Goal: Communication & Community: Participate in discussion

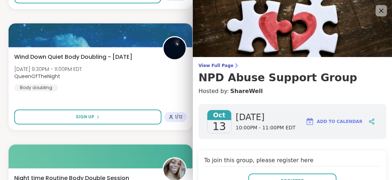
drag, startPoint x: 374, startPoint y: 9, endPoint x: 364, endPoint y: 13, distance: 10.5
click at [377, 8] on icon at bounding box center [381, 10] width 9 height 9
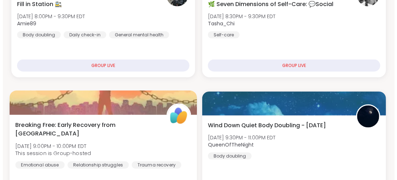
scroll to position [427, 0]
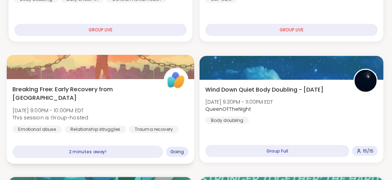
click at [90, 88] on span "Breaking Free: Early Recovery from [GEOGRAPHIC_DATA]" at bounding box center [83, 93] width 143 height 17
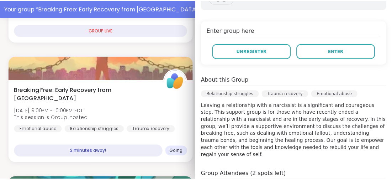
scroll to position [71, 0]
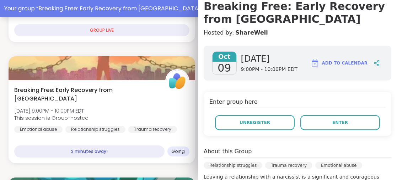
click at [293, 8] on h3 "Breaking Free: Early Recovery from [GEOGRAPHIC_DATA]" at bounding box center [298, 13] width 188 height 26
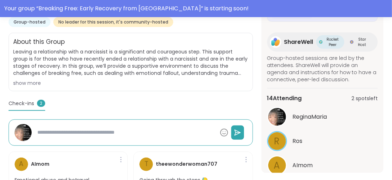
scroll to position [132, 0]
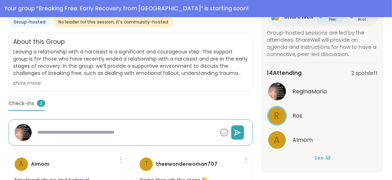
click at [317, 156] on button "See All" at bounding box center [323, 157] width 16 height 7
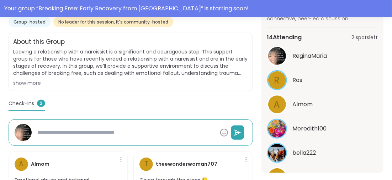
scroll to position [203, 0]
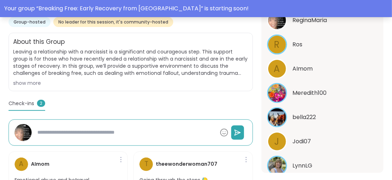
click at [349, 3] on div "Your group “ Breaking Free: Early Recovery from Abuse ” is starting soon!" at bounding box center [196, 8] width 392 height 17
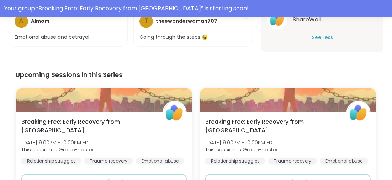
scroll to position [107, 0]
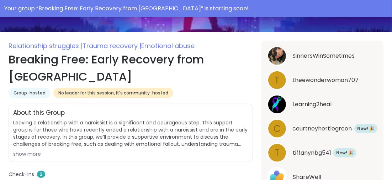
click at [184, 8] on div "Your group “ Breaking Free: Early Recovery from Abuse ” is starting soon!" at bounding box center [196, 8] width 384 height 9
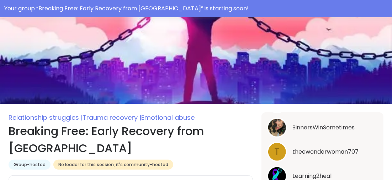
scroll to position [0, 0]
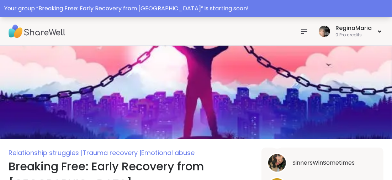
click at [170, 5] on div "Your group “ Breaking Free: Early Recovery from Abuse ” is starting soon!" at bounding box center [196, 8] width 384 height 9
click at [181, 9] on div "Your group “ Breaking Free: Early Recovery from Abuse ” is starting soon!" at bounding box center [196, 8] width 384 height 9
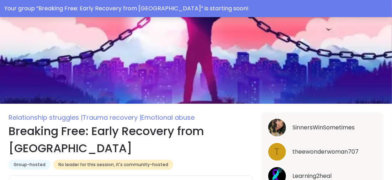
scroll to position [71, 0]
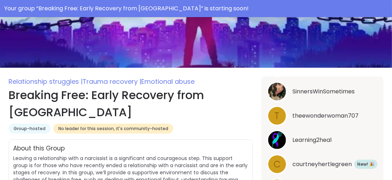
type textarea "*"
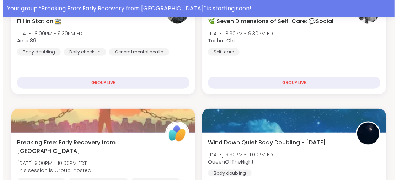
scroll to position [462, 0]
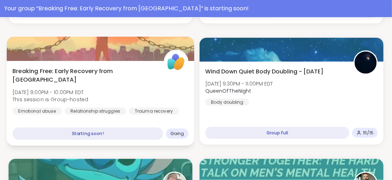
click at [70, 70] on span "Breaking Free: Early Recovery from [GEOGRAPHIC_DATA]" at bounding box center [83, 75] width 143 height 17
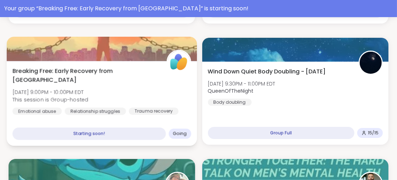
click at [92, 131] on div "Starting soon!" at bounding box center [88, 133] width 153 height 12
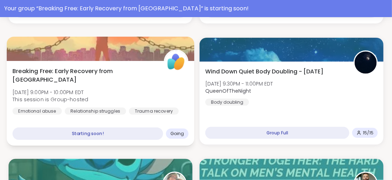
click at [114, 133] on div "Starting soon!" at bounding box center [87, 133] width 151 height 12
click at [86, 70] on span "Breaking Free: Early Recovery from [GEOGRAPHIC_DATA]" at bounding box center [83, 75] width 143 height 17
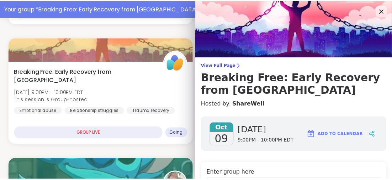
scroll to position [71, 0]
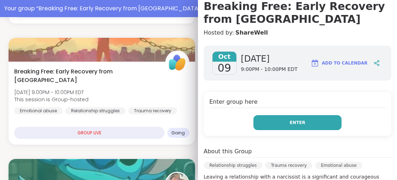
click at [292, 120] on span "Enter" at bounding box center [298, 122] width 16 height 6
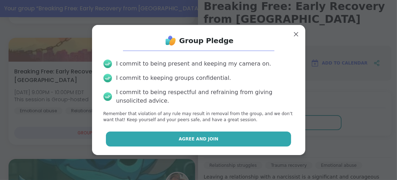
click at [193, 138] on span "Agree and Join" at bounding box center [199, 139] width 40 height 6
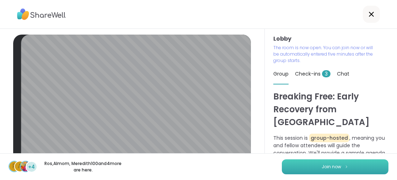
click at [327, 163] on button "Join now" at bounding box center [335, 166] width 107 height 15
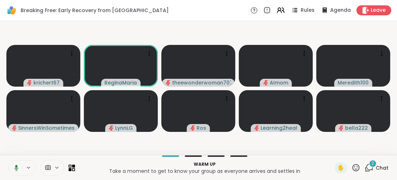
click at [14, 167] on icon at bounding box center [15, 167] width 6 height 6
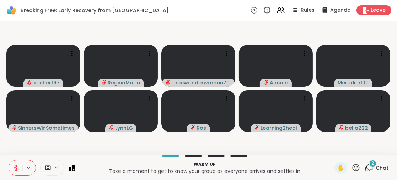
click at [17, 165] on icon at bounding box center [16, 167] width 6 height 6
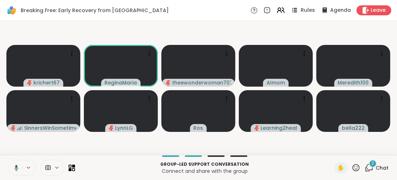
click at [301, 12] on span "Rules" at bounding box center [308, 10] width 15 height 7
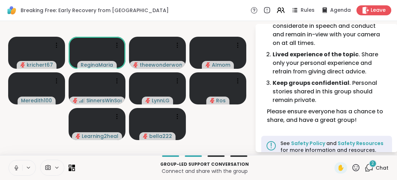
scroll to position [47, 0]
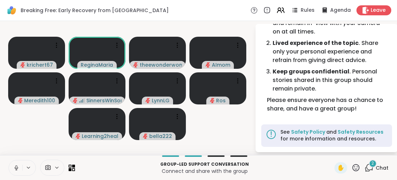
click at [352, 168] on icon at bounding box center [356, 167] width 9 height 9
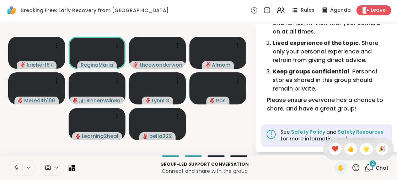
click at [268, 168] on p "Connect and share with the group" at bounding box center [204, 170] width 251 height 7
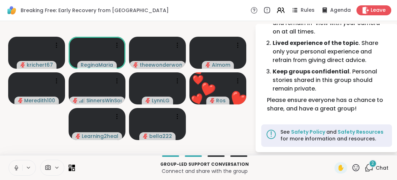
click at [6, 166] on div "Group-led support conversation Connect and share with the group ✋ 2 Chat" at bounding box center [198, 167] width 397 height 25
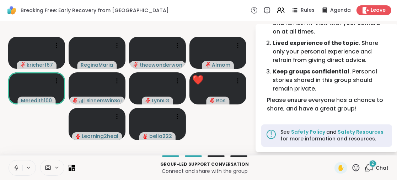
click at [17, 165] on icon at bounding box center [16, 167] width 6 height 6
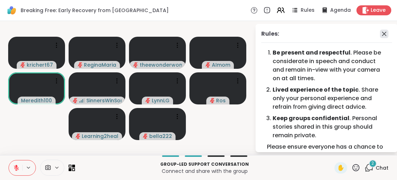
click at [382, 35] on icon at bounding box center [384, 34] width 4 height 4
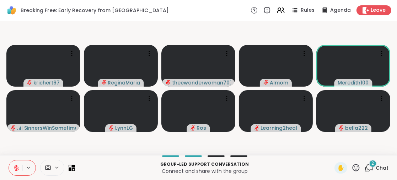
click at [15, 168] on icon at bounding box center [16, 167] width 6 height 6
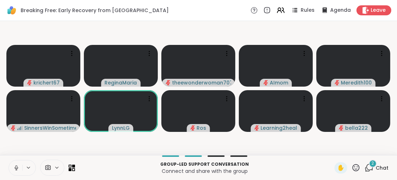
click at [15, 165] on icon at bounding box center [16, 167] width 6 height 6
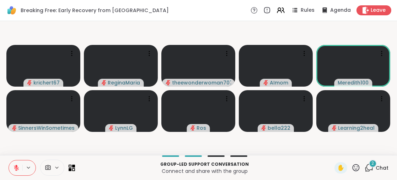
click at [16, 167] on icon at bounding box center [16, 167] width 6 height 6
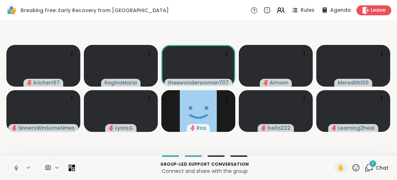
click at [369, 163] on div "2" at bounding box center [373, 163] width 8 height 8
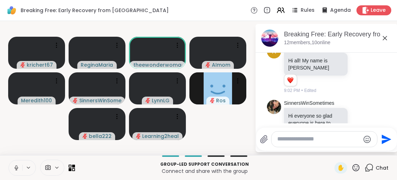
scroll to position [71, 0]
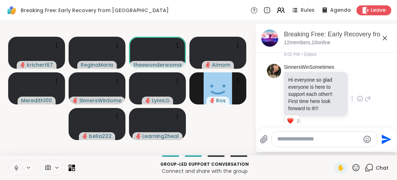
click at [357, 99] on icon at bounding box center [360, 98] width 6 height 7
click at [355, 83] on button "Select Reaction: Heart" at bounding box center [360, 87] width 14 height 14
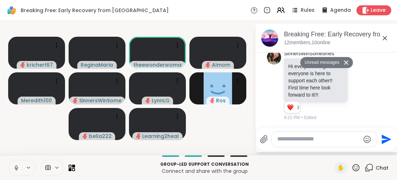
click at [386, 39] on icon at bounding box center [385, 38] width 4 height 4
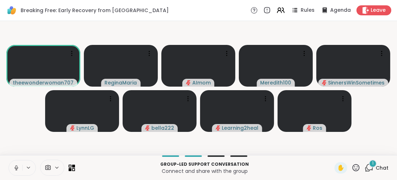
click at [16, 167] on icon at bounding box center [16, 167] width 6 height 6
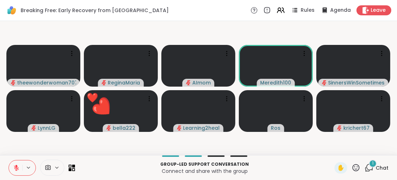
click at [16, 167] on icon at bounding box center [16, 167] width 6 height 6
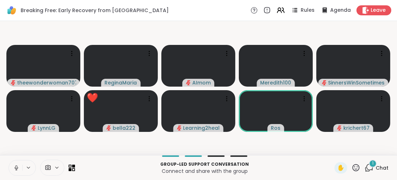
click at [16, 167] on icon at bounding box center [16, 167] width 6 height 6
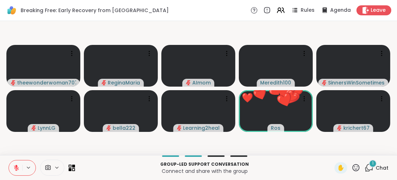
click at [16, 160] on button at bounding box center [16, 167] width 14 height 15
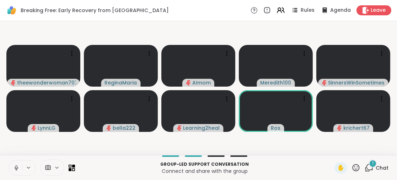
click at [16, 165] on icon at bounding box center [16, 166] width 2 height 3
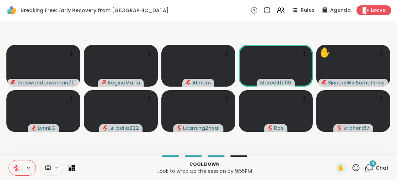
click at [352, 167] on icon at bounding box center [356, 167] width 9 height 9
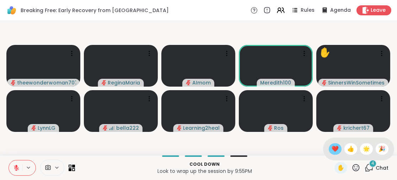
click at [332, 146] on span "❤️" at bounding box center [335, 148] width 7 height 9
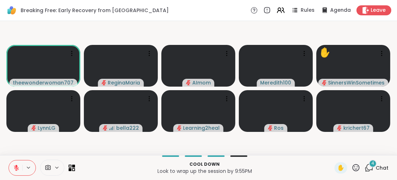
click at [353, 168] on icon at bounding box center [356, 167] width 7 height 7
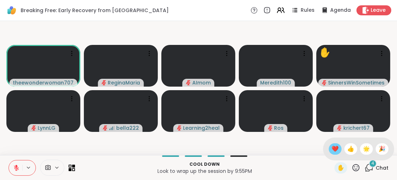
click at [332, 149] on span "❤️" at bounding box center [335, 148] width 7 height 9
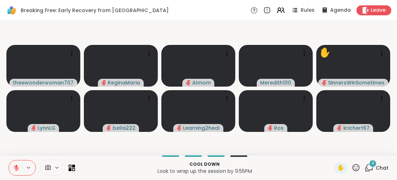
click at [16, 165] on icon at bounding box center [16, 165] width 2 height 3
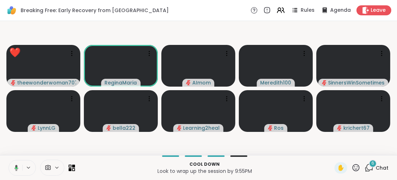
click at [352, 167] on icon at bounding box center [356, 167] width 9 height 9
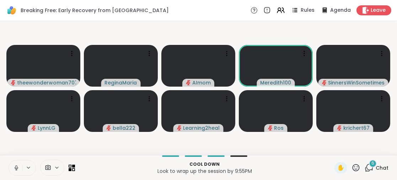
click at [306, 165] on p "Cool down" at bounding box center [204, 164] width 251 height 6
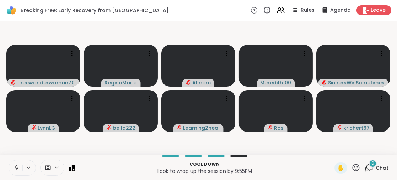
click at [352, 167] on icon at bounding box center [356, 167] width 9 height 9
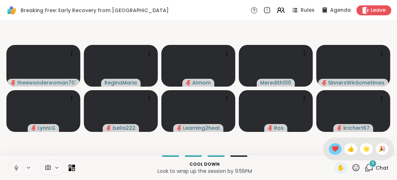
click at [332, 148] on span "❤️" at bounding box center [335, 148] width 7 height 9
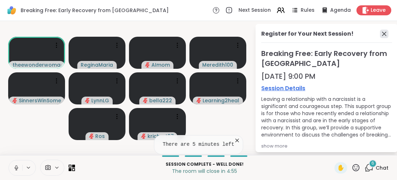
click at [380, 33] on icon at bounding box center [384, 34] width 9 height 9
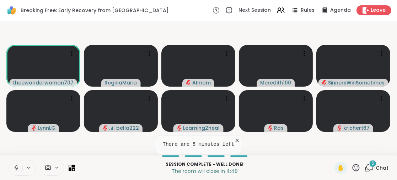
click at [234, 139] on icon at bounding box center [237, 140] width 7 height 7
click at [372, 163] on span "6" at bounding box center [373, 163] width 3 height 6
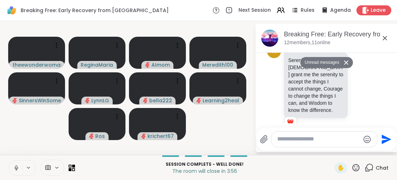
scroll to position [226, 0]
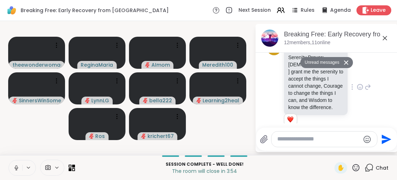
click at [357, 86] on icon at bounding box center [360, 86] width 6 height 7
click at [354, 71] on button "Select Reaction: Heart" at bounding box center [360, 75] width 14 height 14
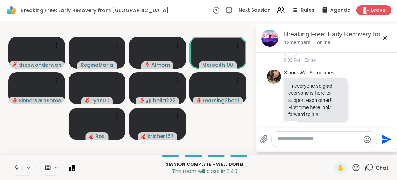
scroll to position [50, 0]
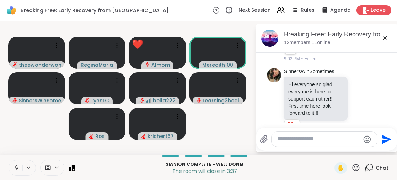
click at [21, 138] on video-player-container "theewonderwoman707 ReginaMaria ❤️ AImom ❤️ ❤️ ❤️ ❤️ ❤️ ❤️ ❤️ ❤️ ❤️ ❤️ ❤️ ❤️ ❤️ …" at bounding box center [127, 88] width 247 height 128
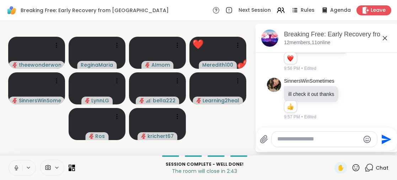
scroll to position [552, 0]
click at [353, 166] on icon at bounding box center [356, 167] width 7 height 7
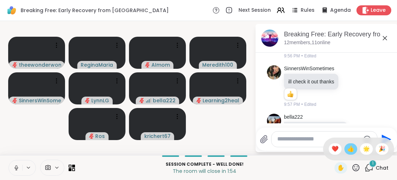
scroll to position [686, 0]
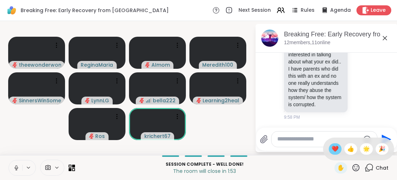
click at [332, 148] on span "❤️" at bounding box center [335, 148] width 7 height 9
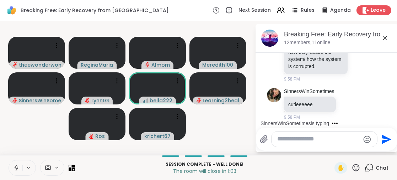
scroll to position [768, 0]
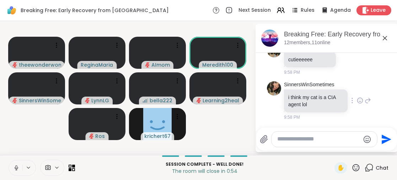
click at [357, 100] on icon at bounding box center [360, 100] width 6 height 7
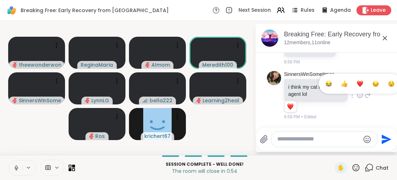
scroll to position [778, 0]
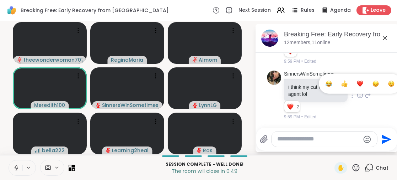
click at [326, 87] on div "Select Reaction: Joy" at bounding box center [329, 83] width 6 height 6
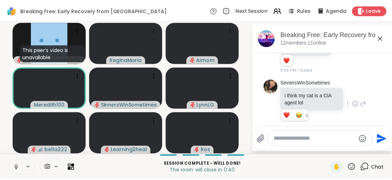
scroll to position [789, 0]
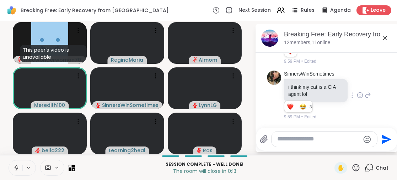
click at [384, 38] on icon at bounding box center [385, 38] width 9 height 9
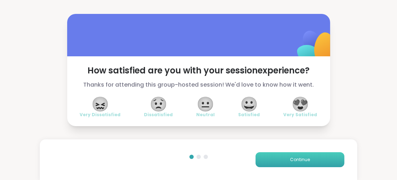
click at [290, 161] on span "Continue" at bounding box center [300, 159] width 20 height 6
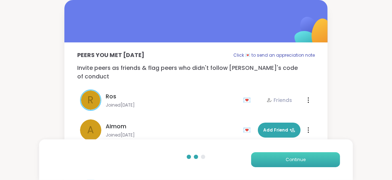
click at [287, 159] on span "Continue" at bounding box center [296, 159] width 20 height 6
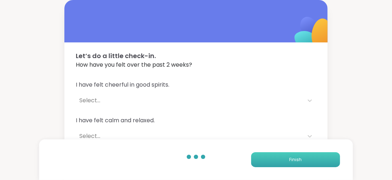
click at [287, 159] on button "Finish" at bounding box center [295, 159] width 89 height 15
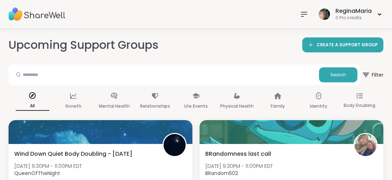
click at [302, 13] on icon at bounding box center [304, 14] width 9 height 9
click at [254, 8] on div "ReginaMaria 0 Pro credits" at bounding box center [196, 14] width 392 height 28
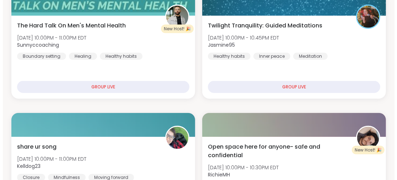
scroll to position [285, 0]
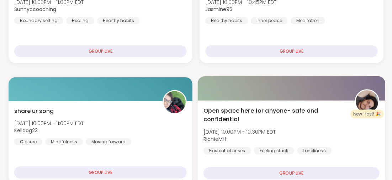
click at [258, 111] on span "Open space here for anyone- safe and confidential" at bounding box center [275, 114] width 143 height 17
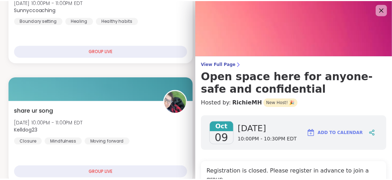
scroll to position [0, 0]
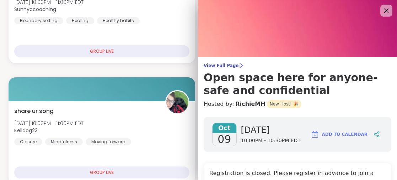
click at [382, 8] on icon at bounding box center [386, 10] width 9 height 9
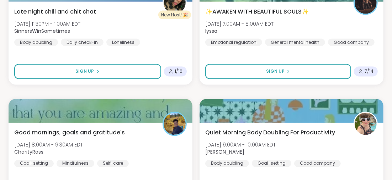
scroll to position [306, 0]
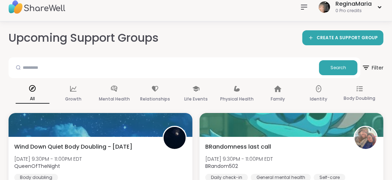
click at [302, 7] on icon at bounding box center [304, 7] width 9 height 9
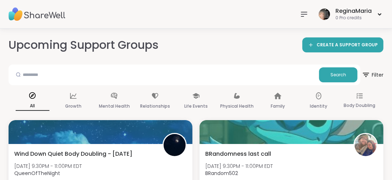
click at [304, 11] on icon at bounding box center [304, 14] width 9 height 9
